Goal: Task Accomplishment & Management: Complete application form

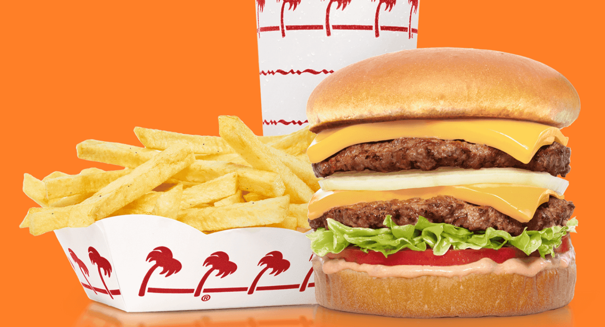
scroll to position [315, 0]
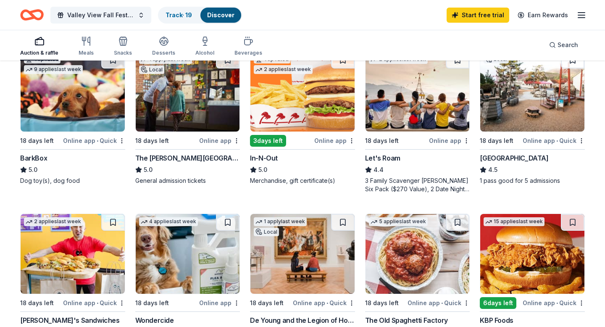
scroll to position [266, 0]
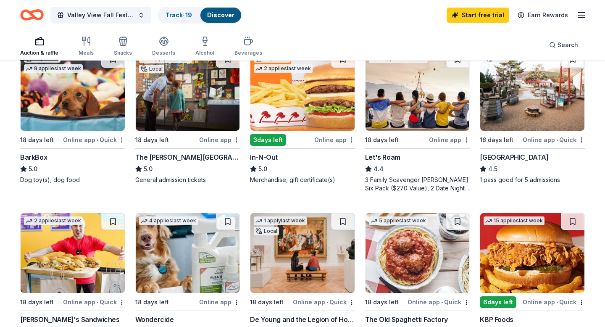
click at [41, 154] on div "BarkBox" at bounding box center [33, 157] width 27 height 10
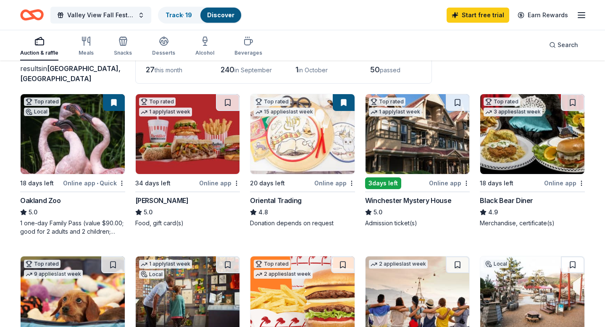
scroll to position [0, 0]
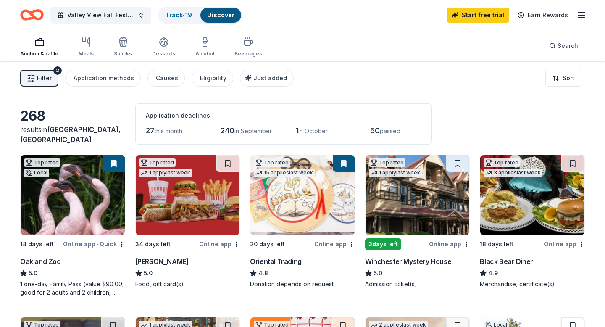
click at [84, 124] on div "268" at bounding box center [72, 116] width 105 height 17
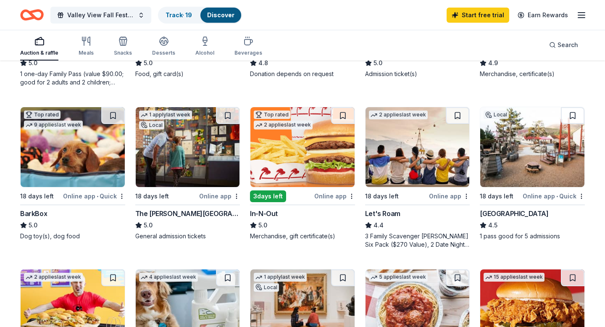
scroll to position [210, 0]
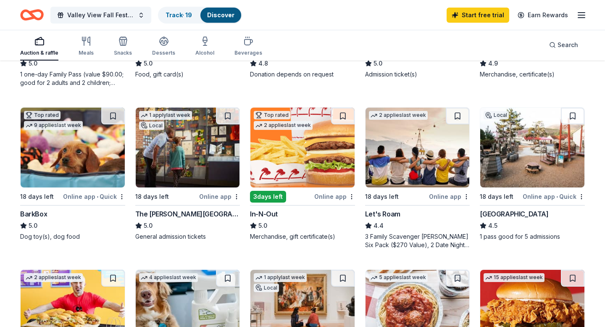
click at [203, 150] on img at bounding box center [188, 148] width 104 height 80
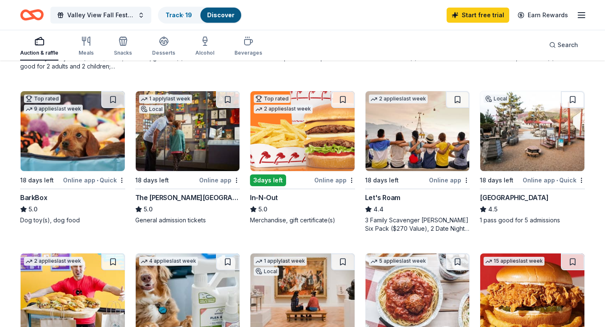
scroll to position [226, 0]
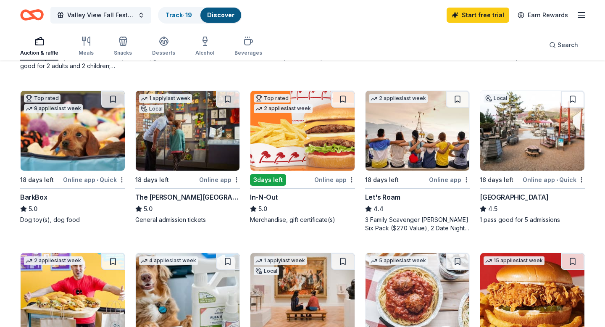
click at [400, 119] on img at bounding box center [418, 131] width 104 height 80
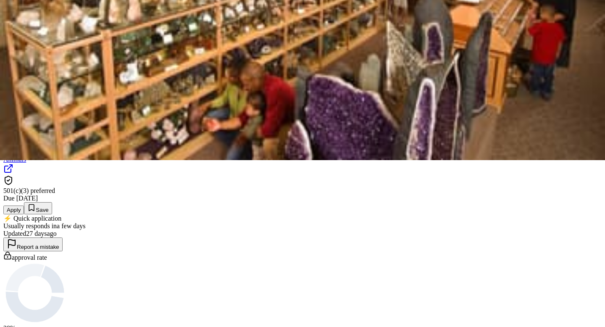
scroll to position [167, 0]
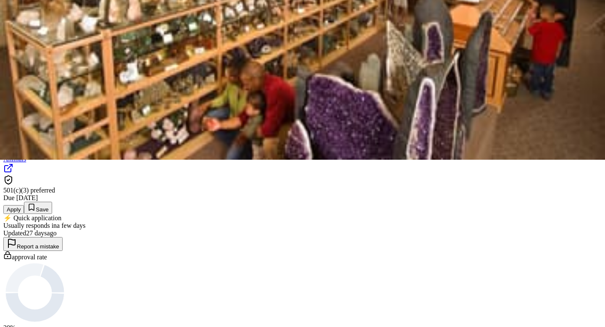
click at [24, 205] on button "Apply" at bounding box center [13, 209] width 21 height 9
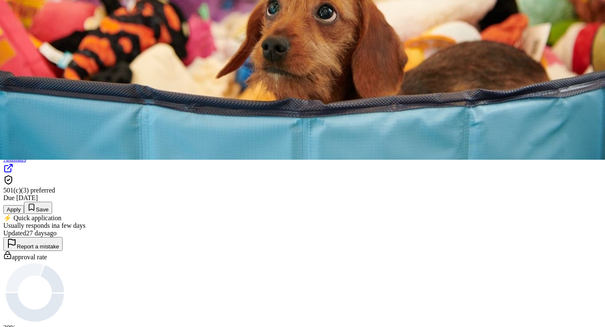
scroll to position [8, 0]
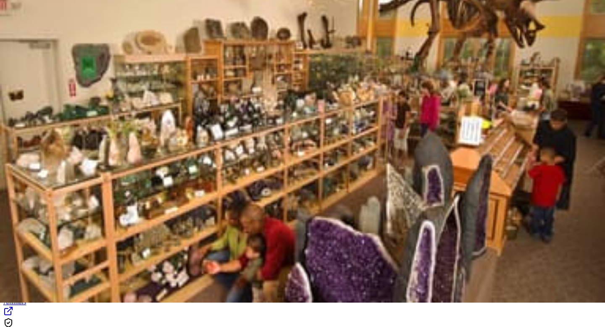
scroll to position [0, 0]
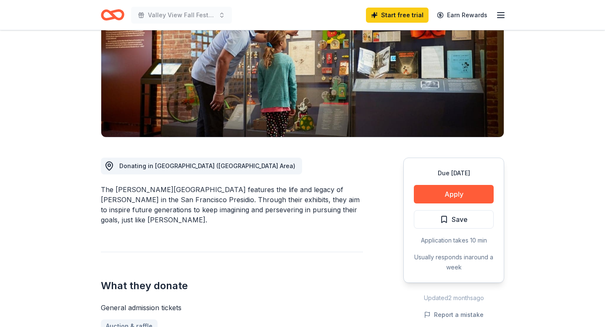
scroll to position [127, 0]
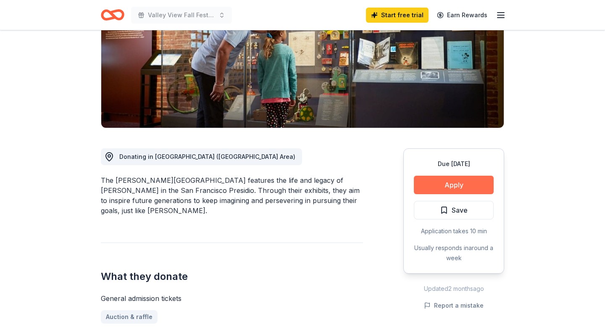
click at [467, 184] on button "Apply" at bounding box center [454, 185] width 80 height 18
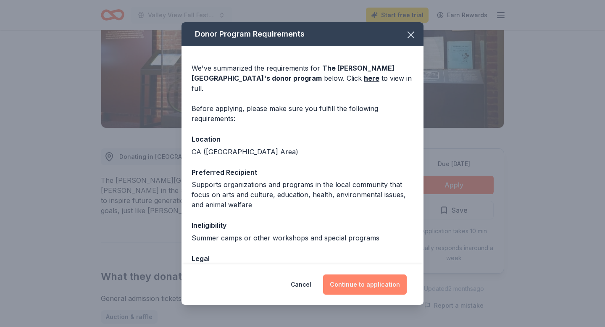
click at [360, 285] on button "Continue to application" at bounding box center [365, 284] width 84 height 20
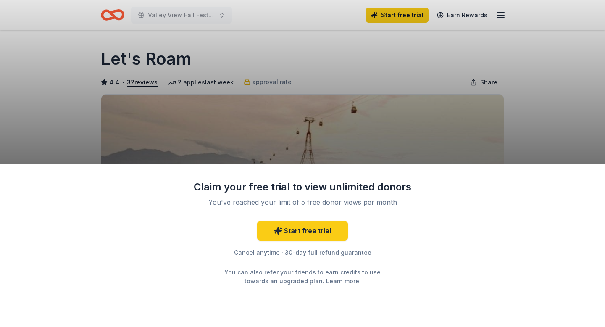
click at [440, 156] on div "Claim your free trial to view unlimited donors You've reached your limit of 5 f…" at bounding box center [302, 163] width 605 height 327
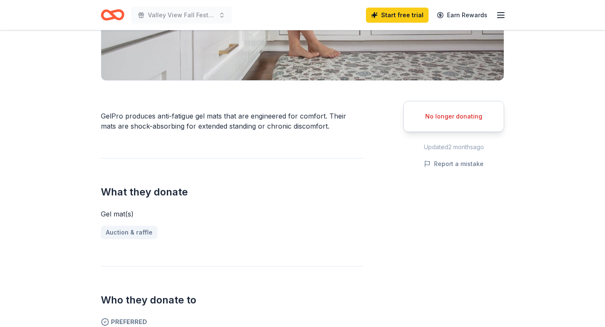
scroll to position [196, 0]
